Goal: Find specific page/section: Find specific page/section

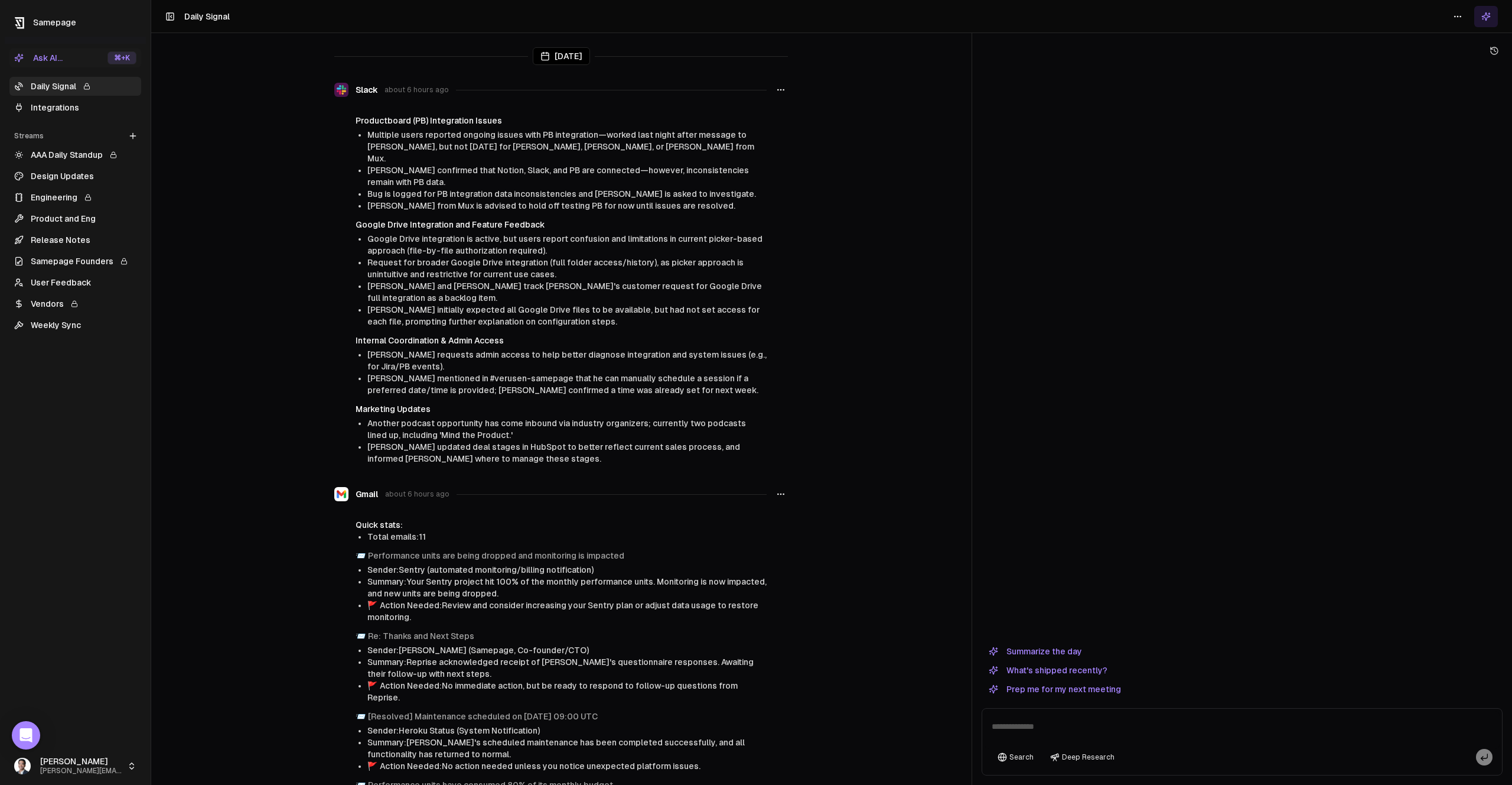
click at [70, 110] on link "Integrations" at bounding box center [75, 107] width 132 height 19
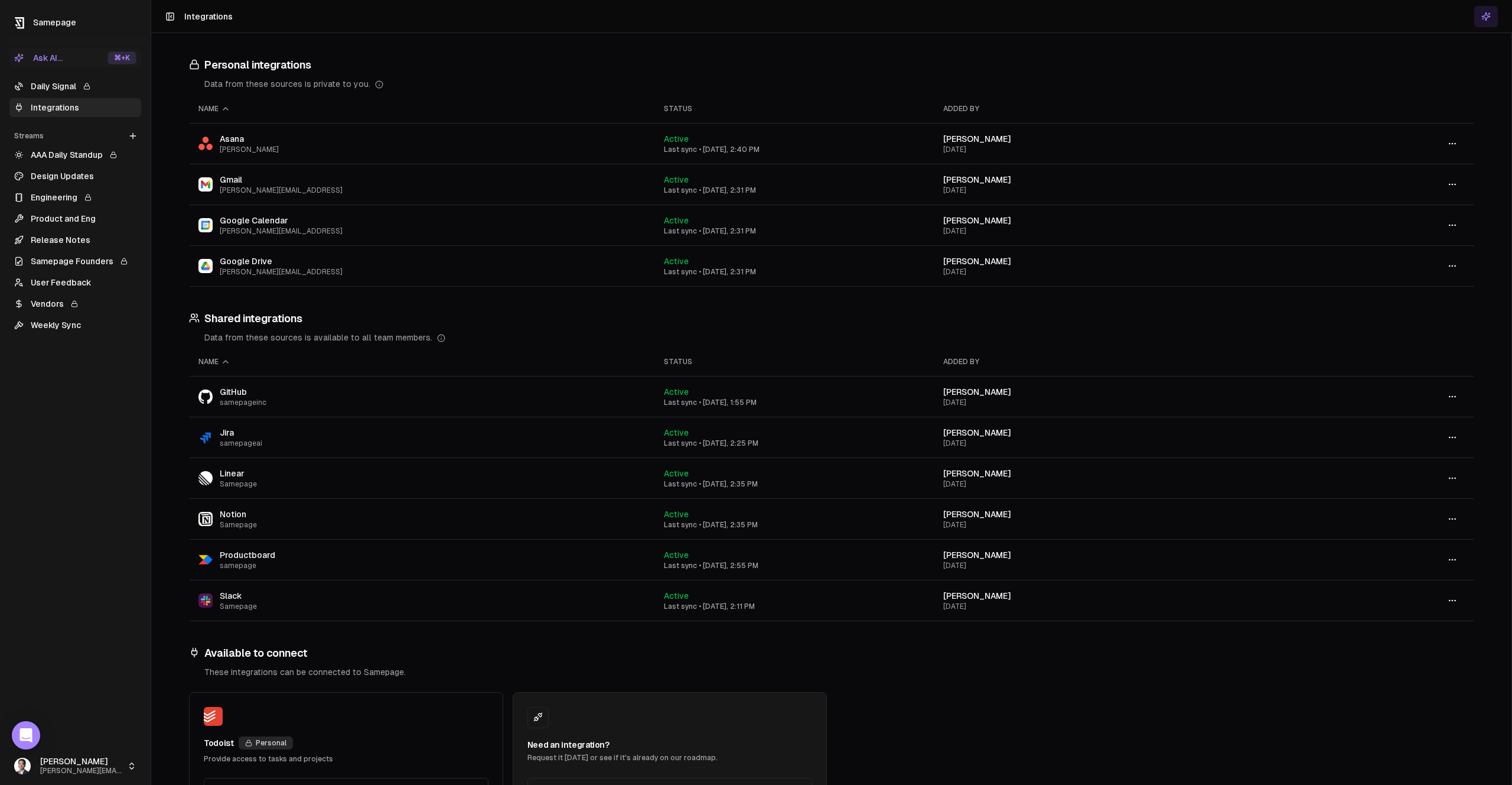
click at [65, 768] on html "Samepage Ask AI... ⌘ +K Daily Signal Integrations Streams Create Stream AAA Dai…" at bounding box center [756, 392] width 1512 height 785
click at [208, 689] on span "Samepage" at bounding box center [191, 695] width 43 height 11
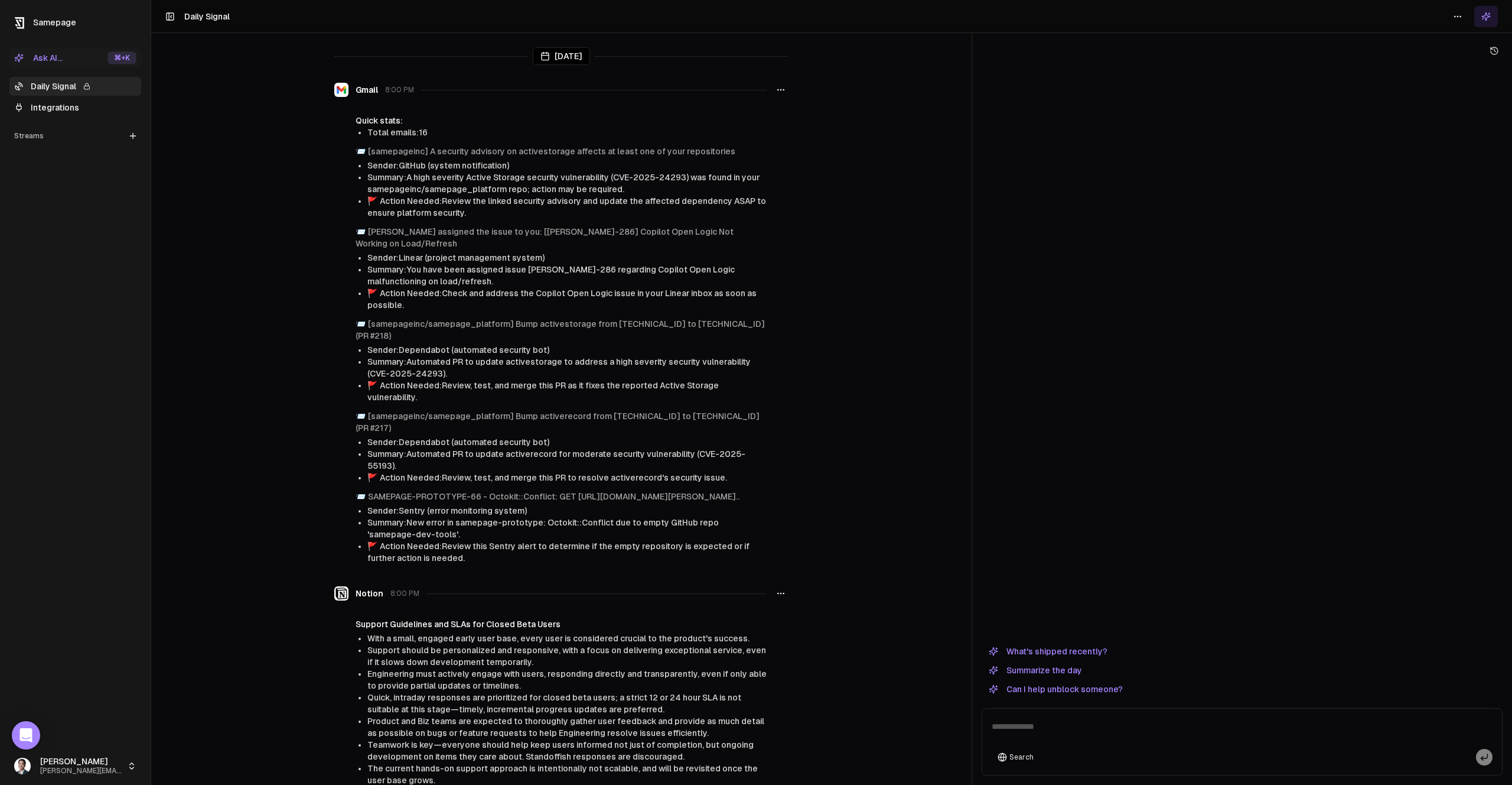
click at [84, 106] on link "Integrations" at bounding box center [75, 107] width 132 height 19
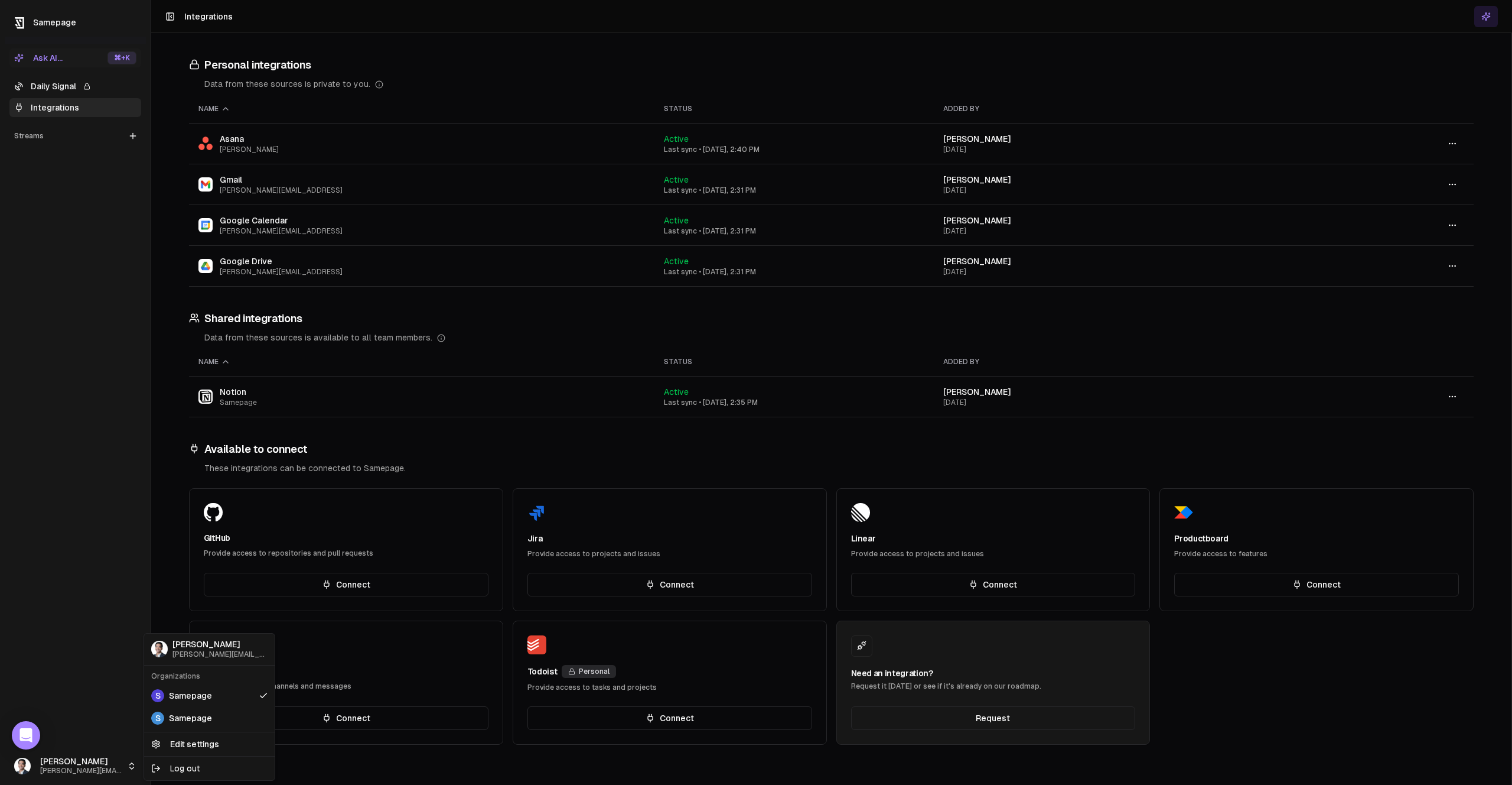
click at [77, 774] on html "Samepage Ask AI... ⌘ +K Daily Signal Integrations Streams Create Stream [PERSON…" at bounding box center [756, 392] width 1512 height 785
click at [202, 724] on div "S Samepage" at bounding box center [209, 718] width 126 height 22
